Goal: Task Accomplishment & Management: Use online tool/utility

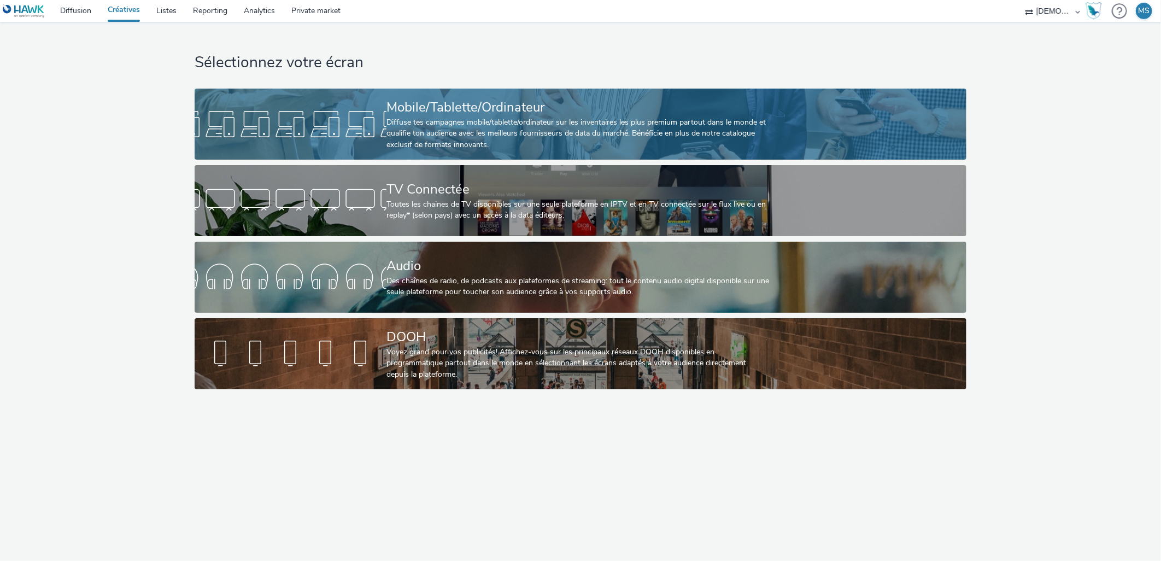
click at [399, 110] on div "Mobile/Tablette/Ordinateur" at bounding box center [578, 107] width 384 height 19
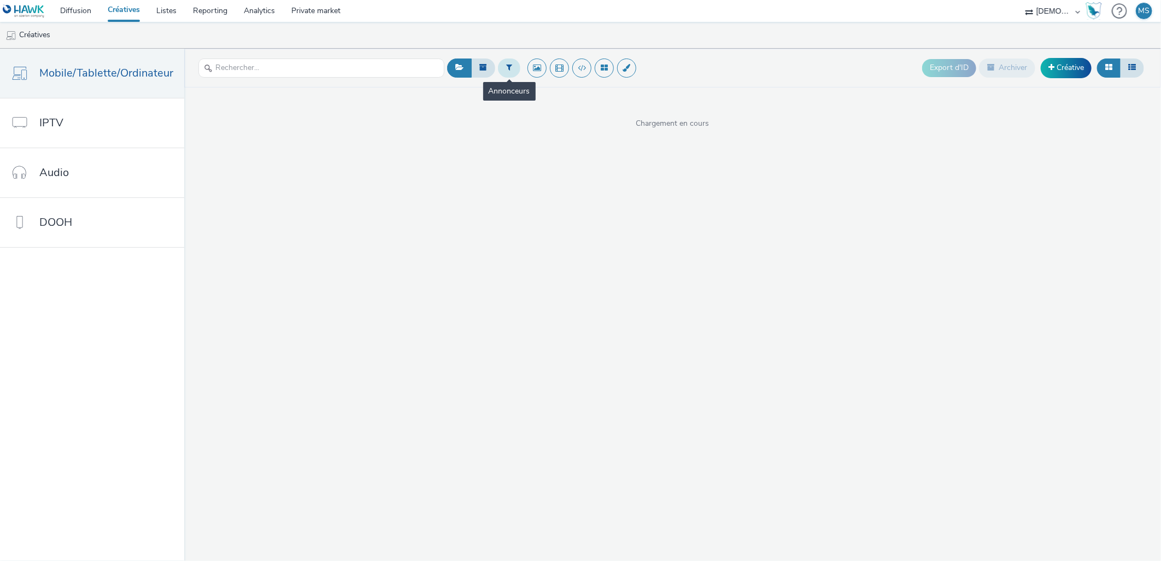
click at [501, 72] on button at bounding box center [509, 67] width 22 height 19
click at [567, 72] on div at bounding box center [564, 72] width 77 height 13
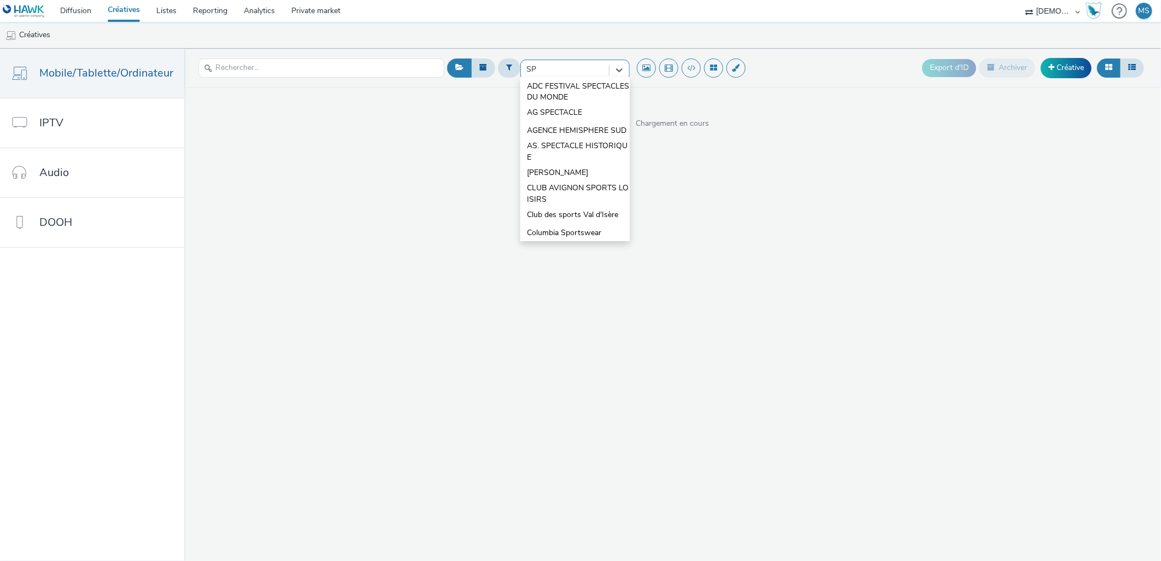
type input "SPI"
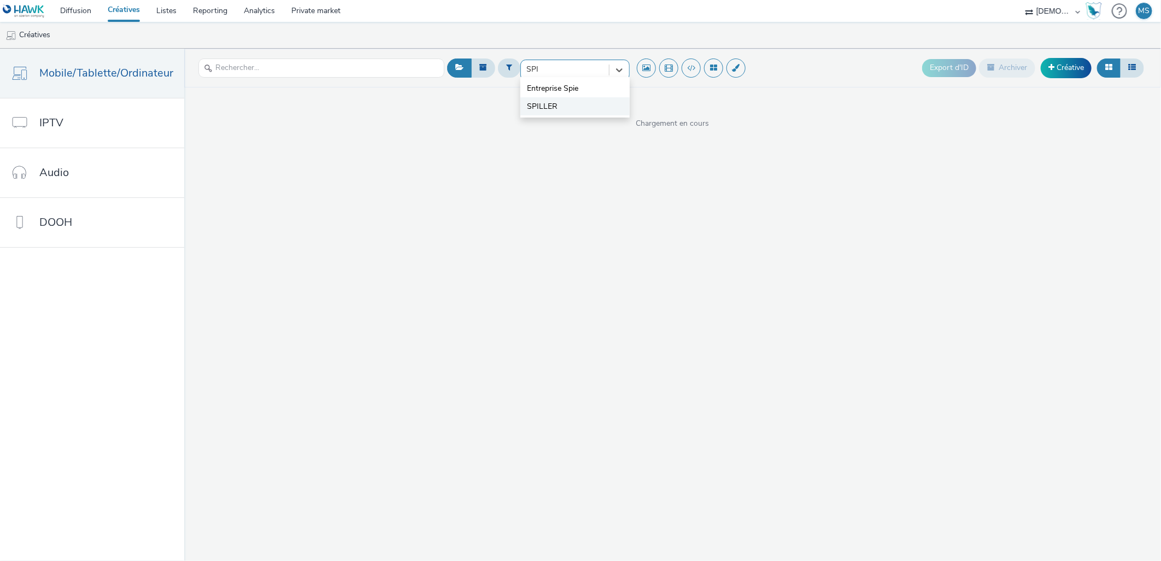
click at [552, 108] on span "SPILLER" at bounding box center [542, 106] width 31 height 11
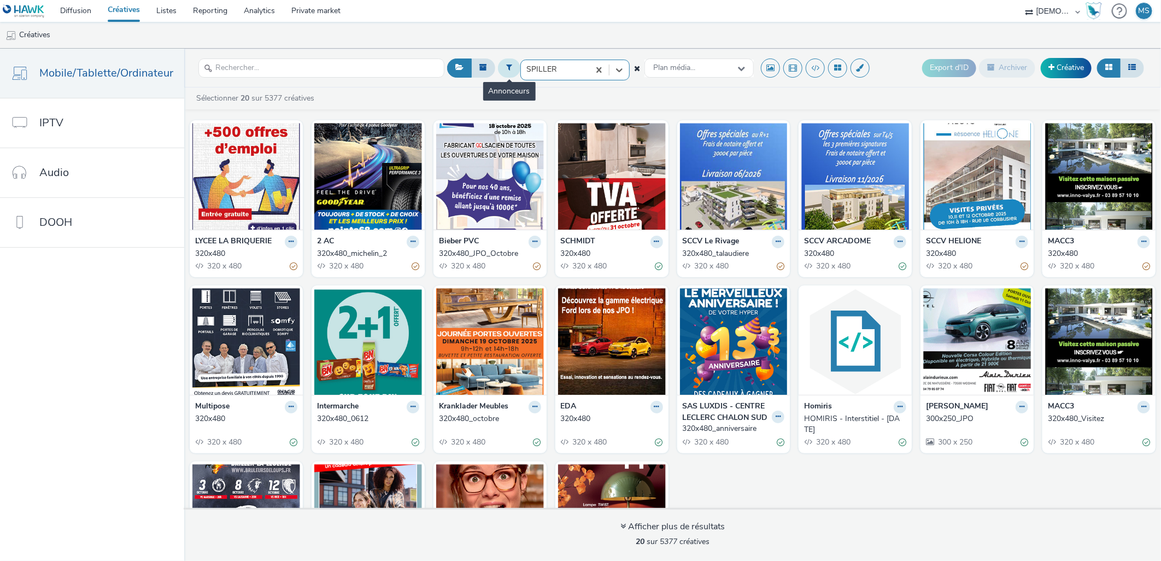
click at [506, 67] on icon at bounding box center [509, 67] width 6 height 8
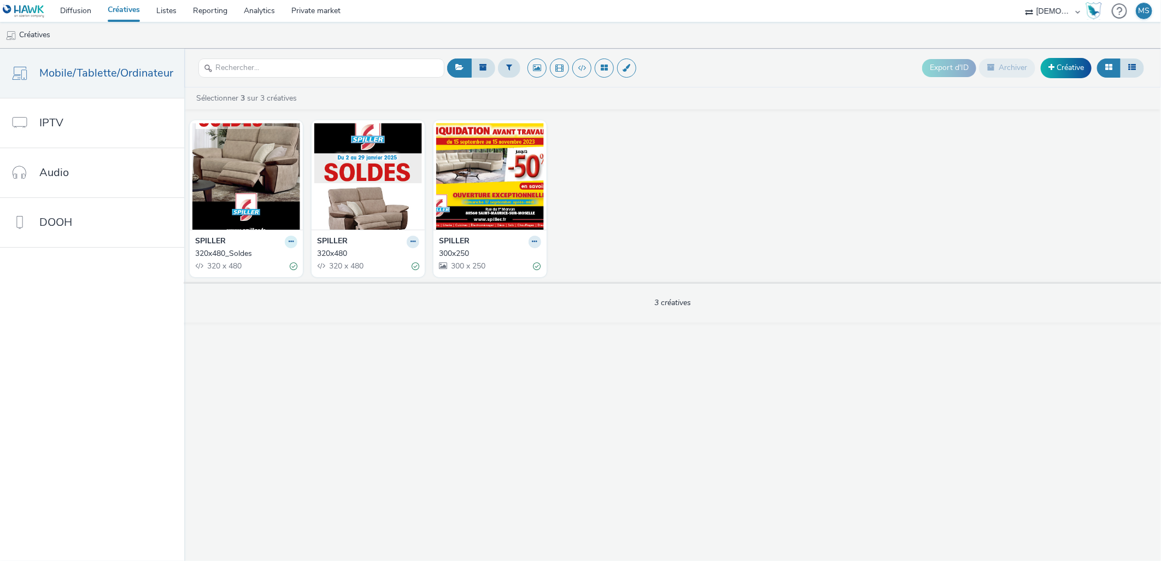
click at [285, 241] on button at bounding box center [291, 242] width 13 height 13
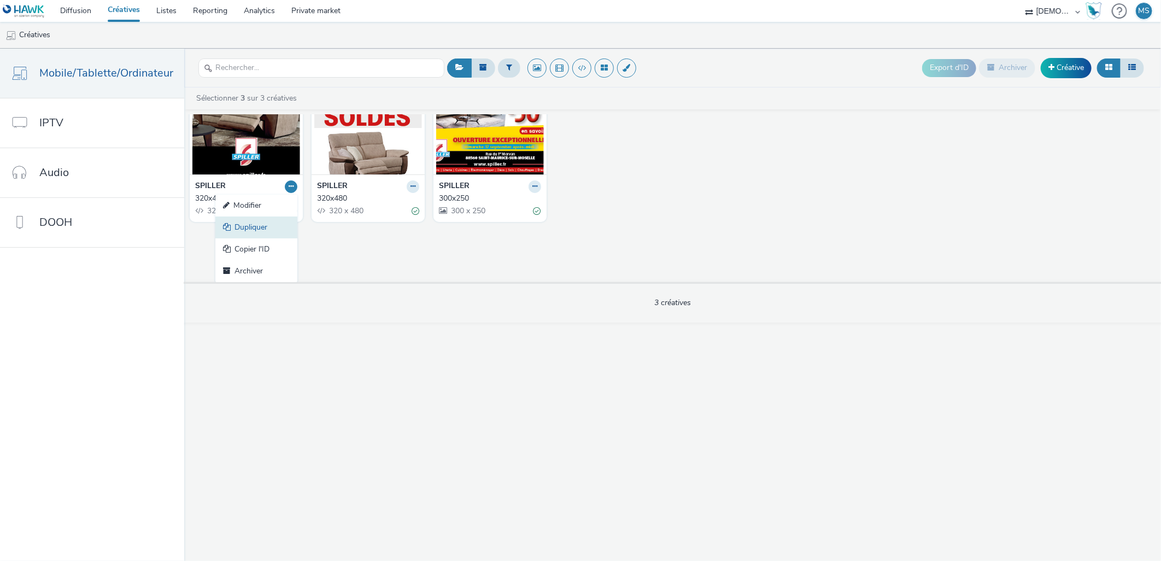
click at [239, 230] on link "Dupliquer" at bounding box center [256, 227] width 82 height 22
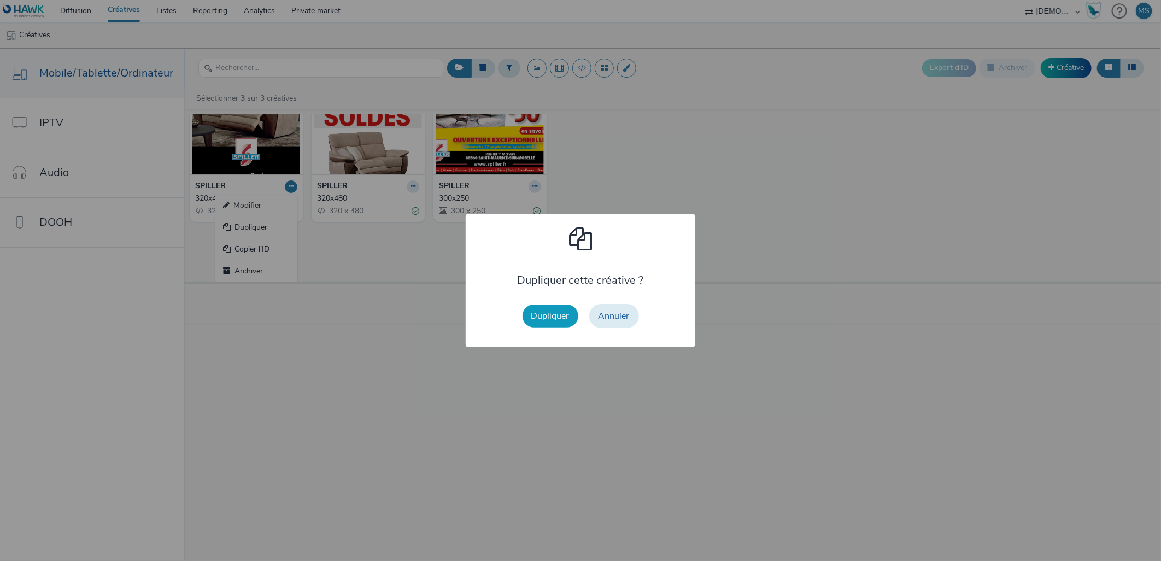
click at [549, 307] on button "Dupliquer" at bounding box center [551, 315] width 56 height 23
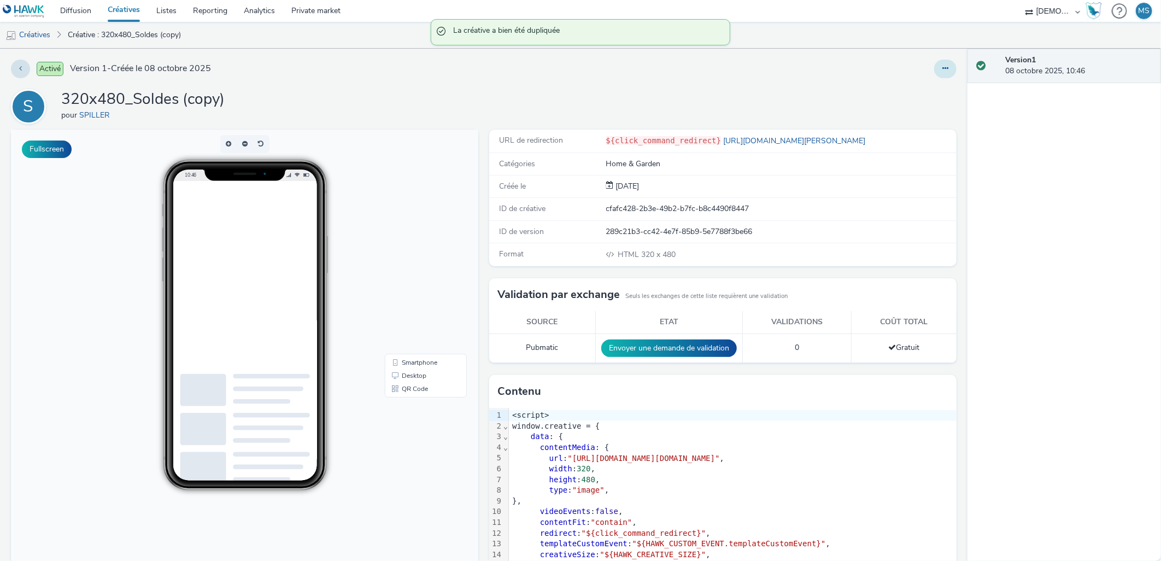
click at [942, 67] on icon at bounding box center [945, 68] width 6 height 8
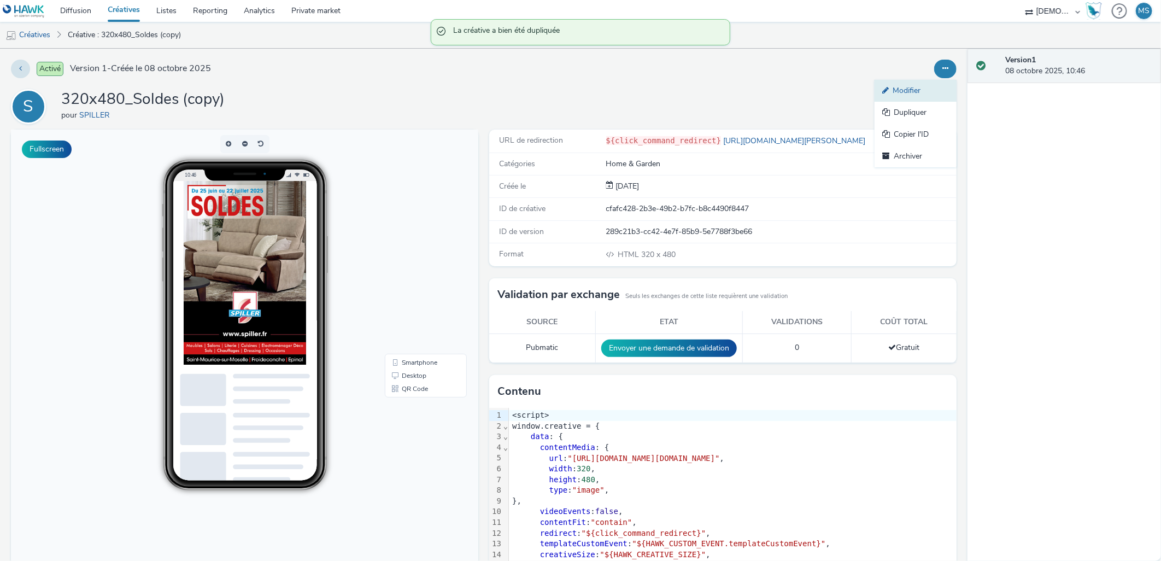
click at [909, 89] on link "Modifier" at bounding box center [915, 91] width 82 height 22
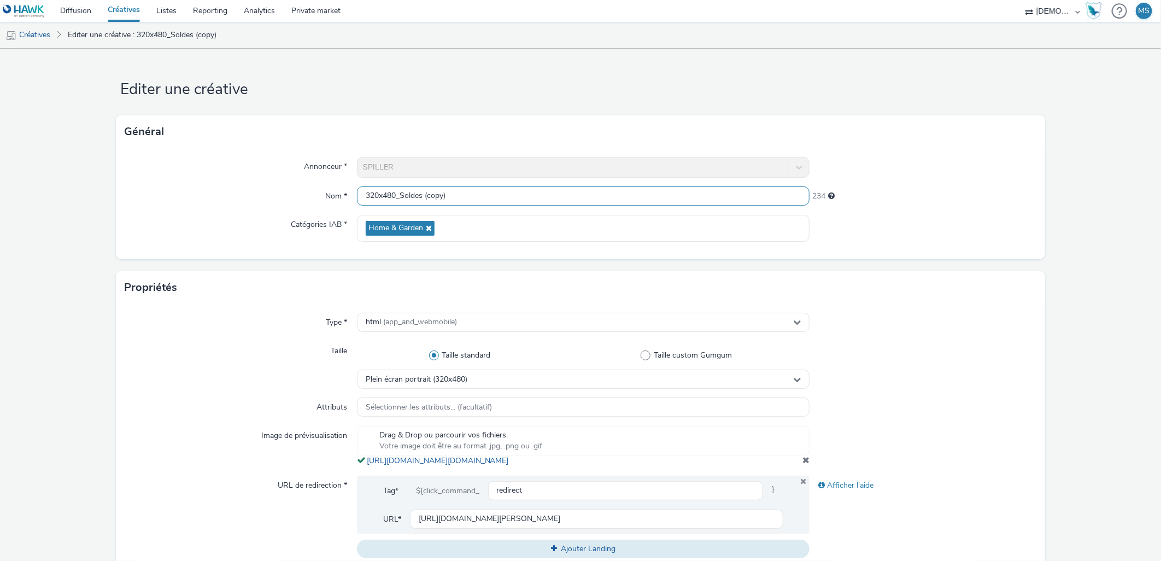
drag, startPoint x: 468, startPoint y: 193, endPoint x: 396, endPoint y: 202, distance: 72.7
click at [396, 202] on input "320x480_Soldes (copy)" at bounding box center [583, 195] width 453 height 19
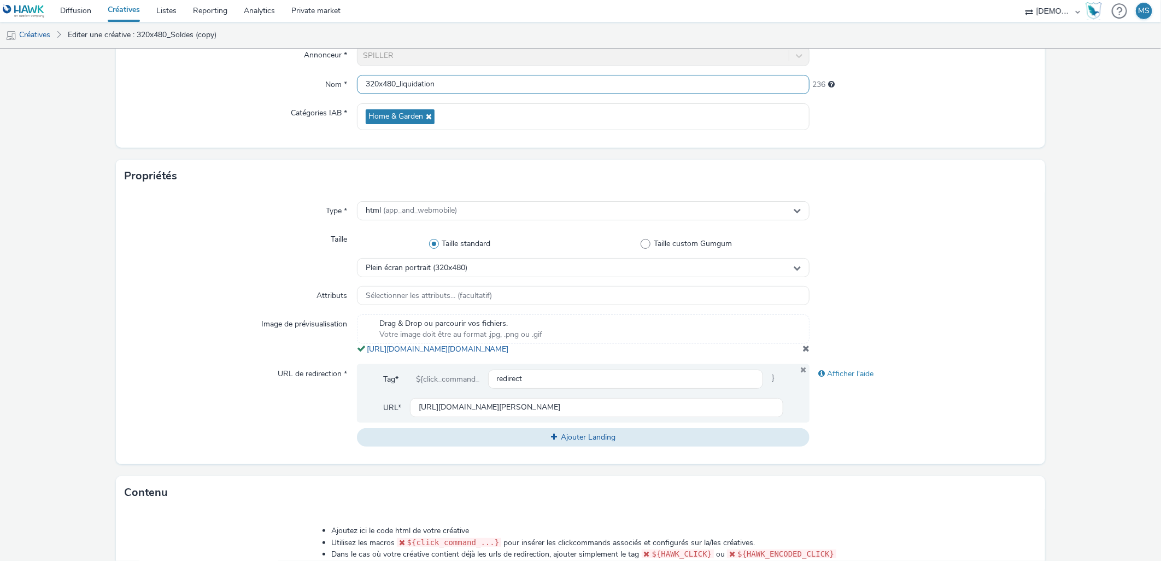
scroll to position [121, 0]
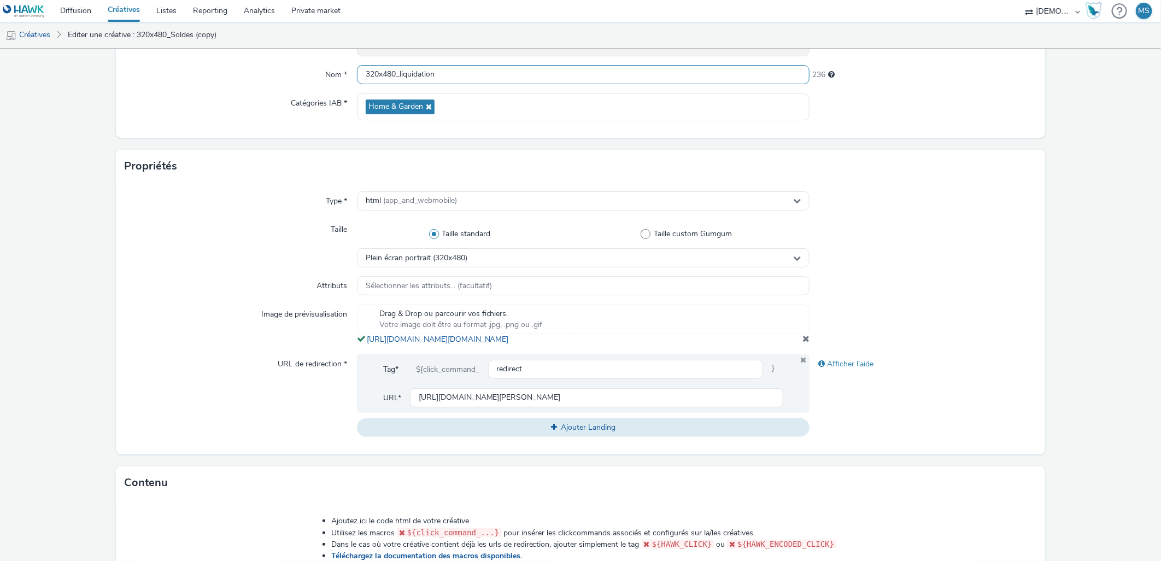
type input "320x480_liquidation"
click at [802, 343] on span at bounding box center [805, 338] width 7 height 9
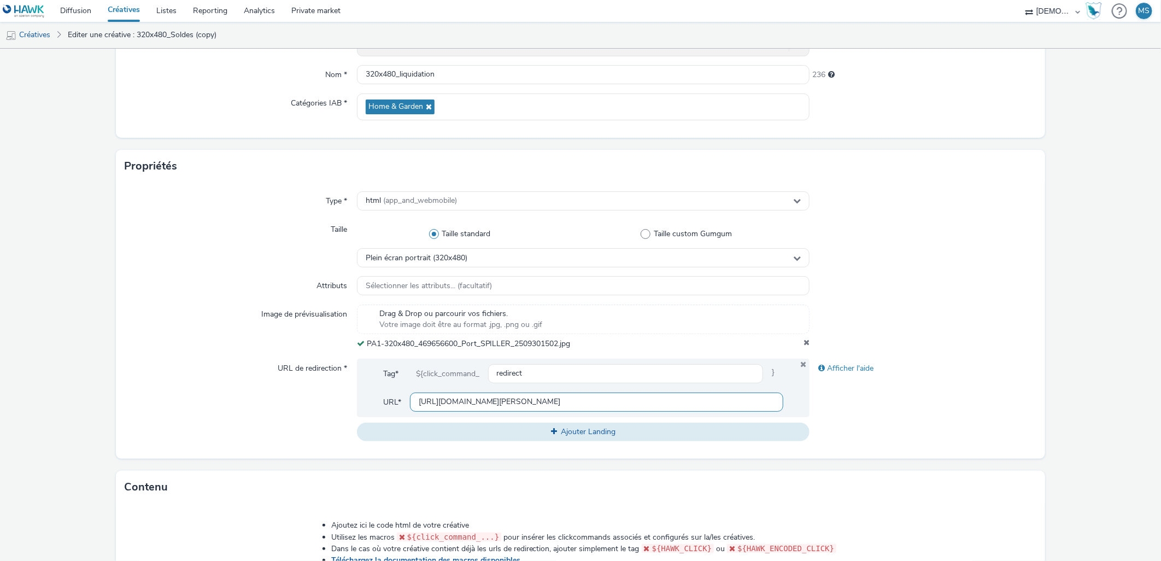
click at [472, 400] on input "[URL][DOMAIN_NAME][PERSON_NAME]" at bounding box center [597, 401] width 374 height 19
paste input "://[DOMAIN_NAME][URL][PERSON_NAME]"
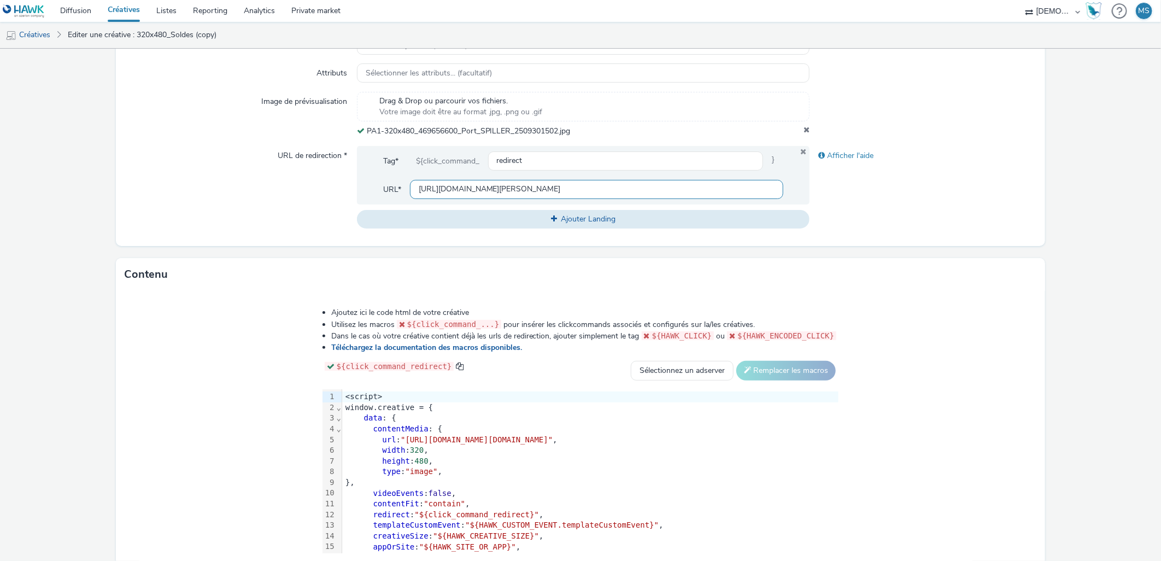
scroll to position [399, 0]
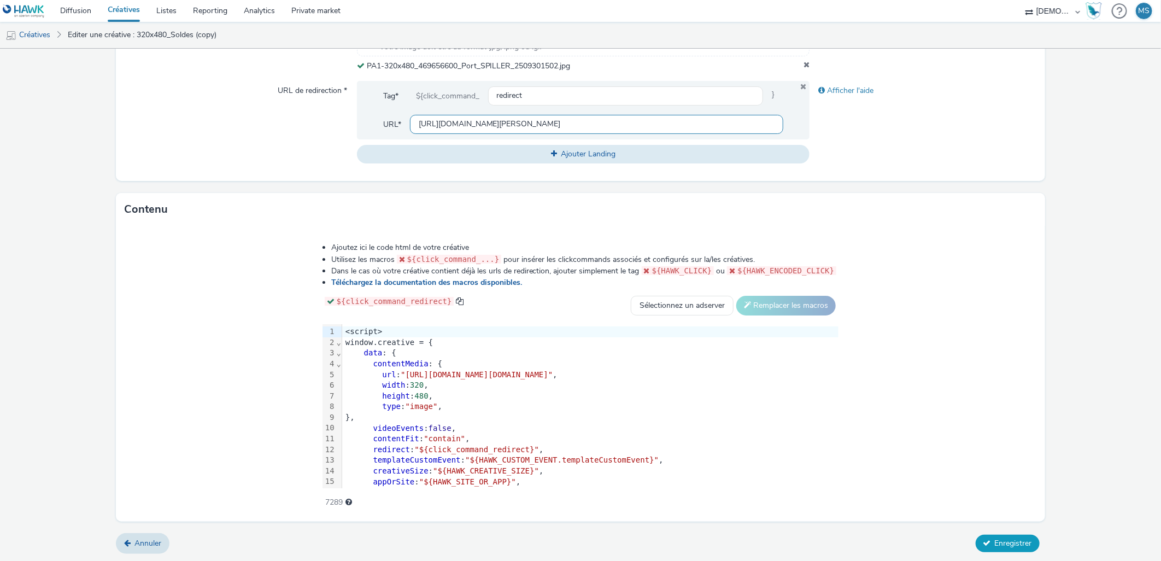
type input "[URL][DOMAIN_NAME][PERSON_NAME]"
click at [1020, 544] on span "Enregistrer" at bounding box center [1013, 543] width 37 height 10
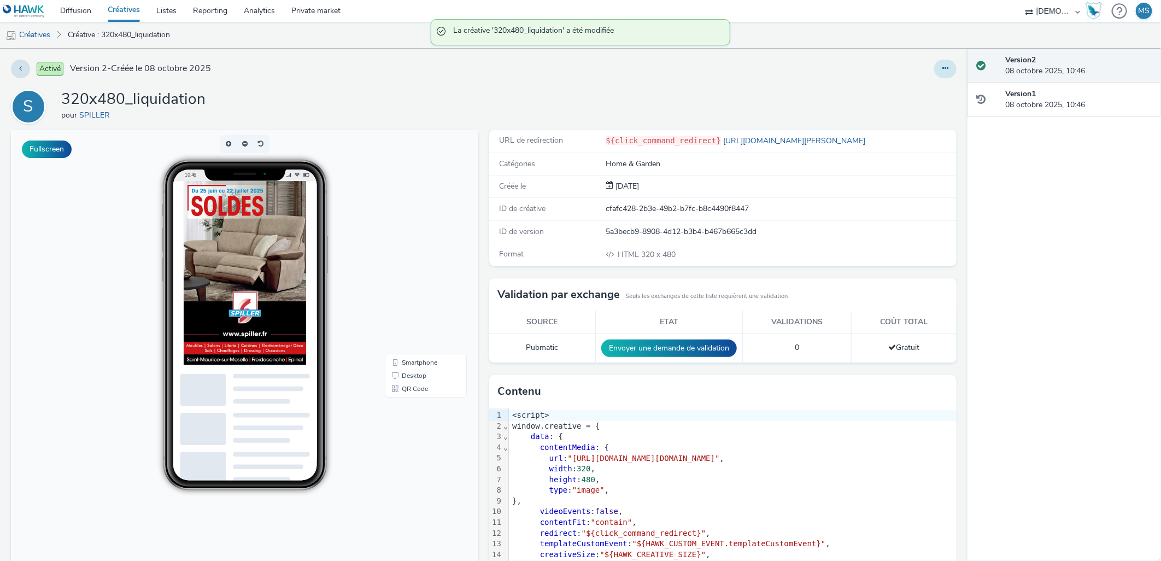
click at [941, 77] on button at bounding box center [945, 69] width 22 height 19
click at [930, 93] on link "Modifier" at bounding box center [915, 91] width 82 height 22
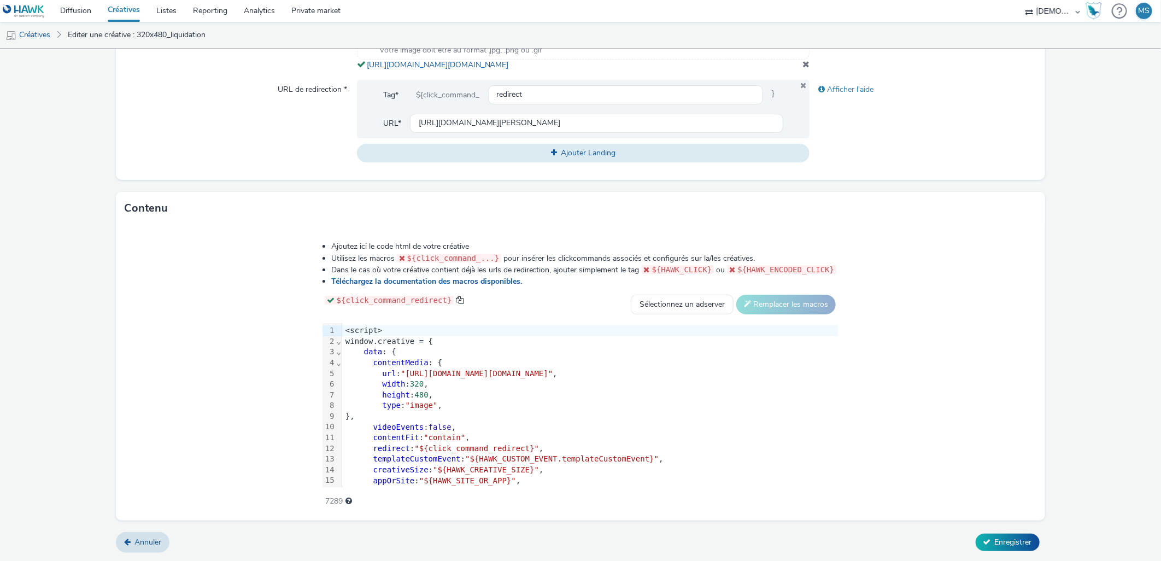
scroll to position [406, 0]
drag, startPoint x: 274, startPoint y: 373, endPoint x: 943, endPoint y: 375, distance: 669.0
click at [553, 375] on span ""[URL][DOMAIN_NAME][DOMAIN_NAME]"" at bounding box center [477, 373] width 152 height 9
click at [981, 536] on button "Enregistrer" at bounding box center [1008, 541] width 64 height 17
